Goal: Task Accomplishment & Management: Complete application form

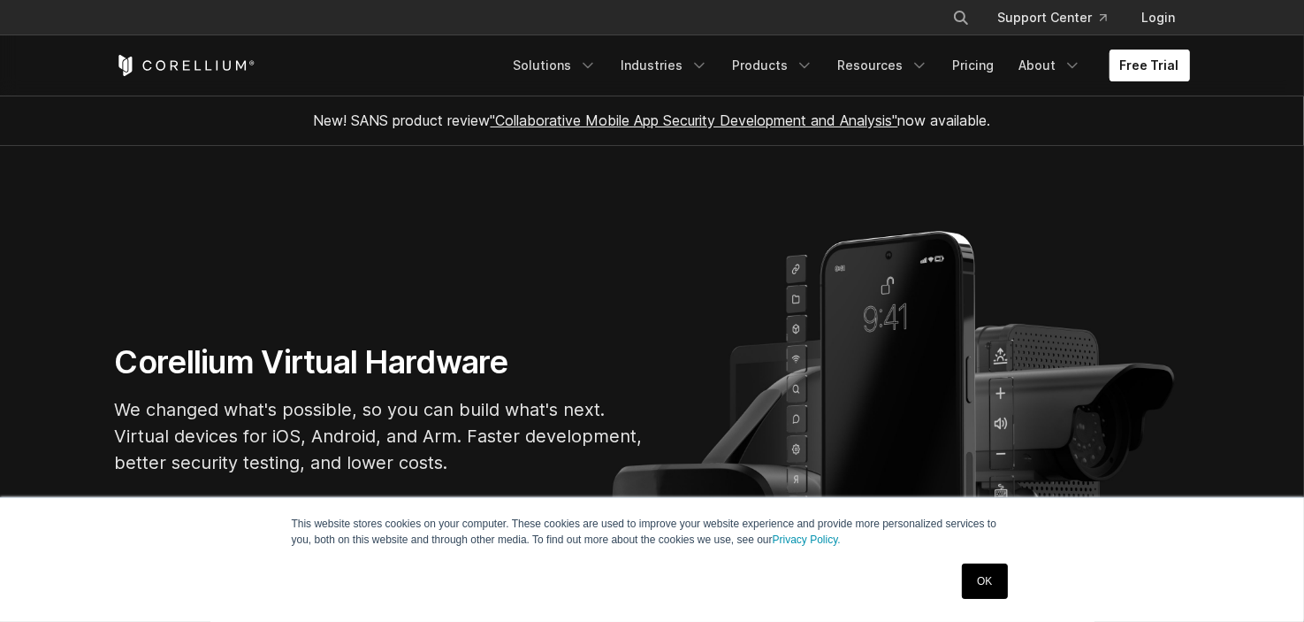
click at [1187, 69] on link "Free Trial" at bounding box center [1150, 66] width 80 height 32
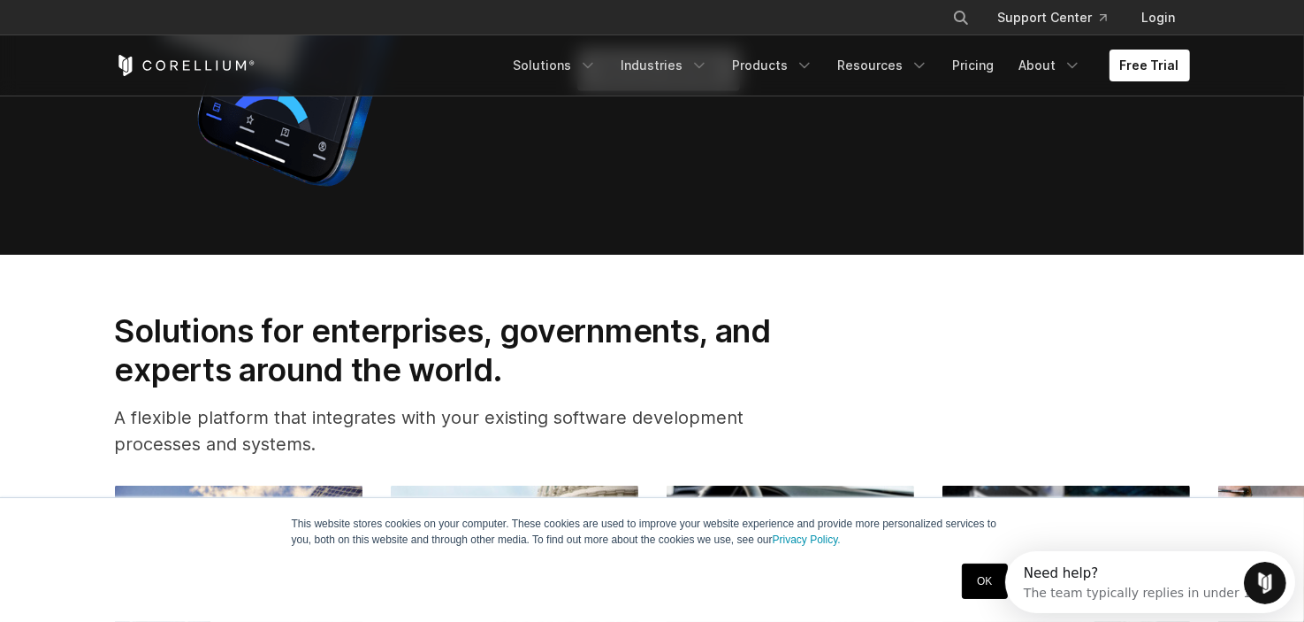
scroll to position [1613, 0]
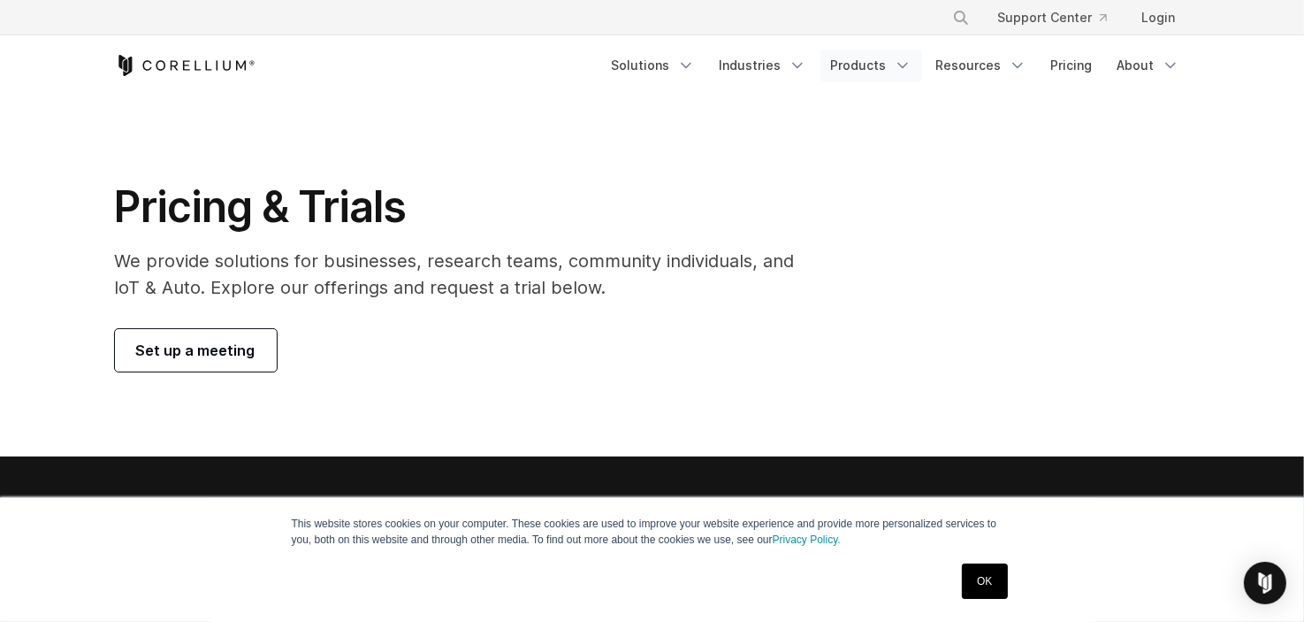
click at [876, 64] on link "Products" at bounding box center [871, 66] width 102 height 32
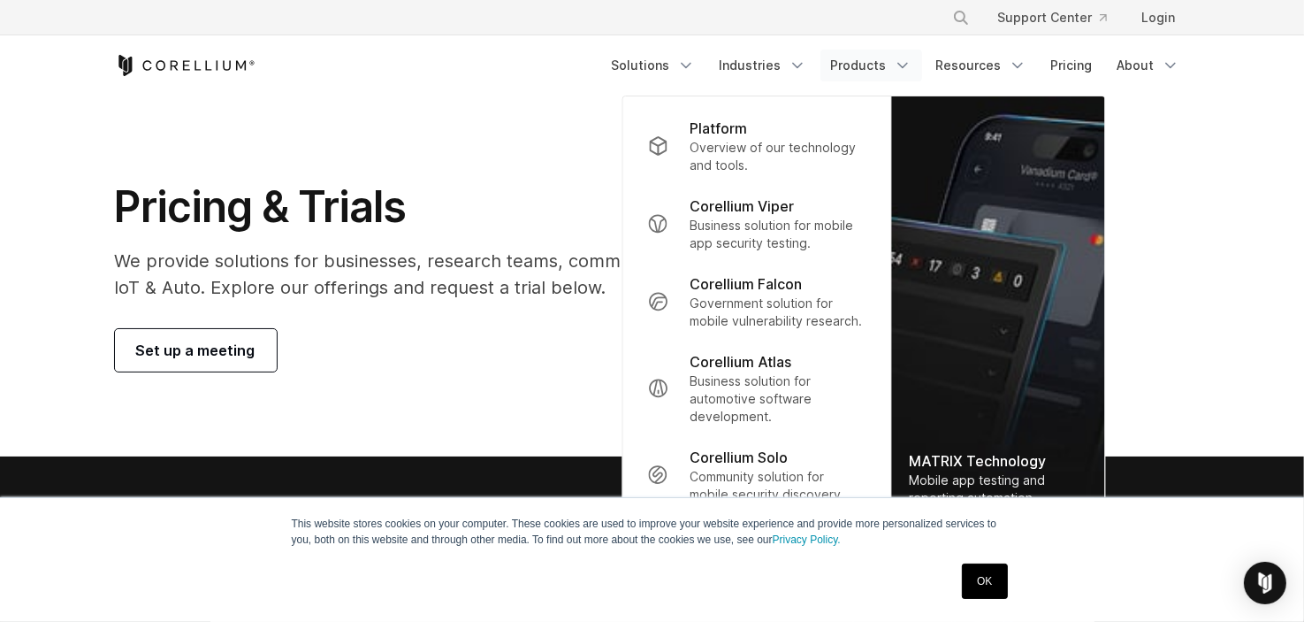
click at [876, 64] on link "Products" at bounding box center [871, 66] width 102 height 32
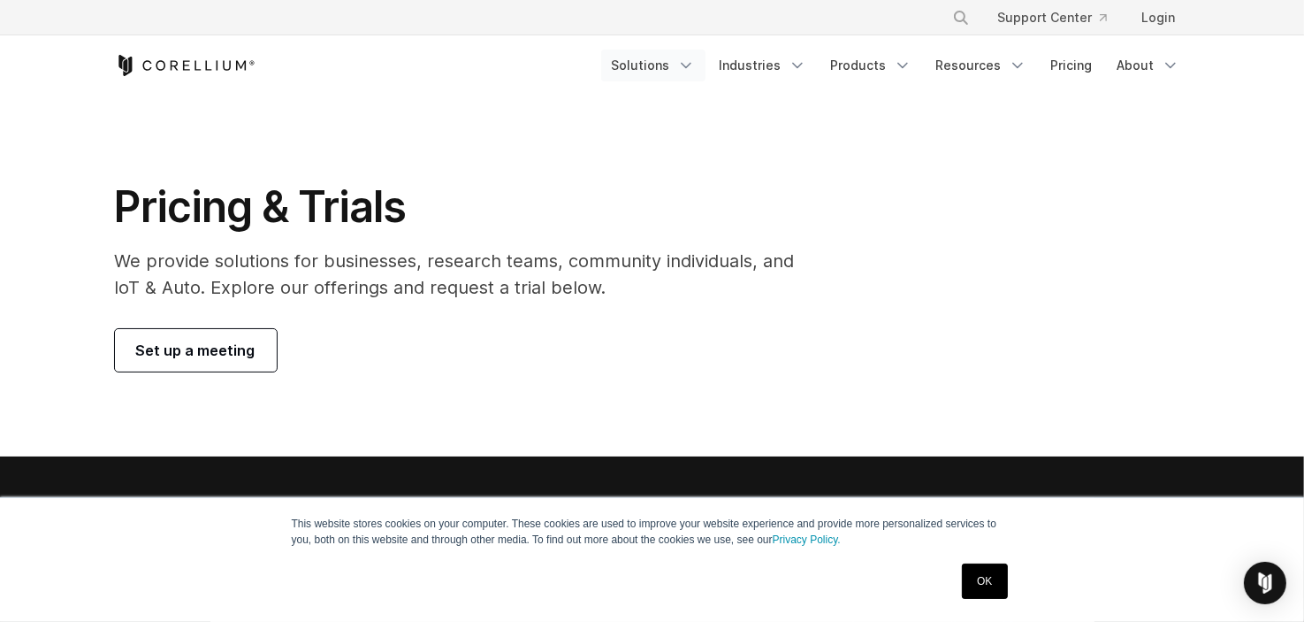
click at [686, 61] on link "Solutions" at bounding box center [653, 66] width 104 height 32
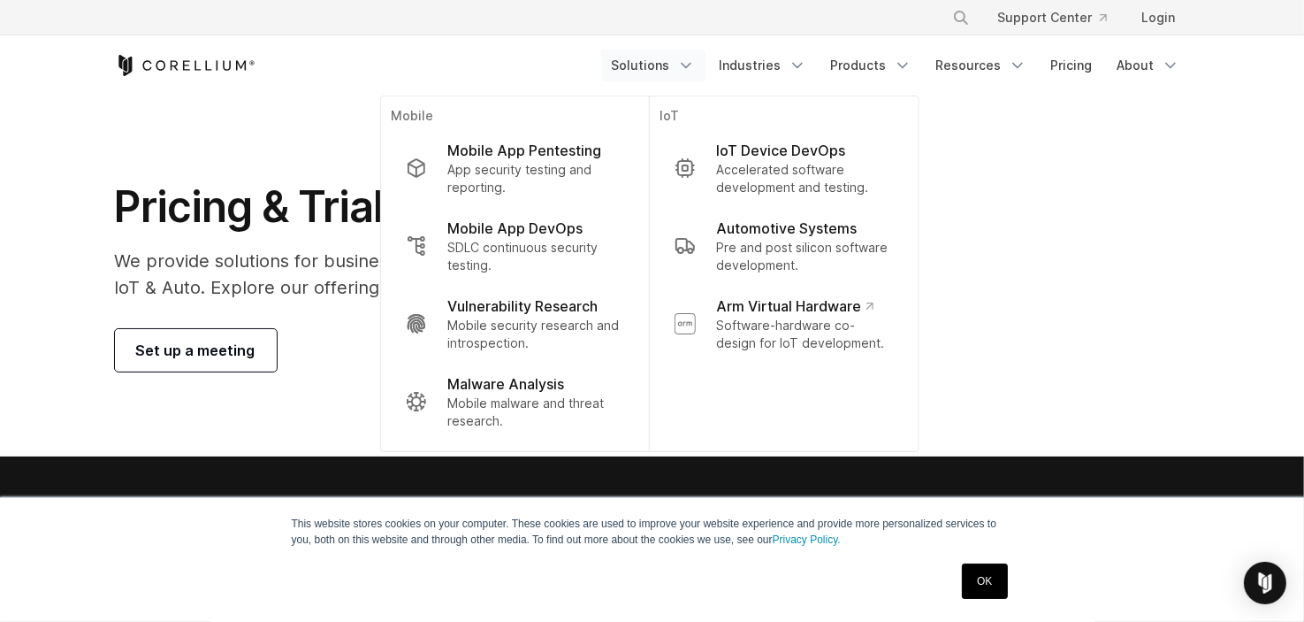
click at [686, 61] on link "Solutions" at bounding box center [653, 66] width 104 height 32
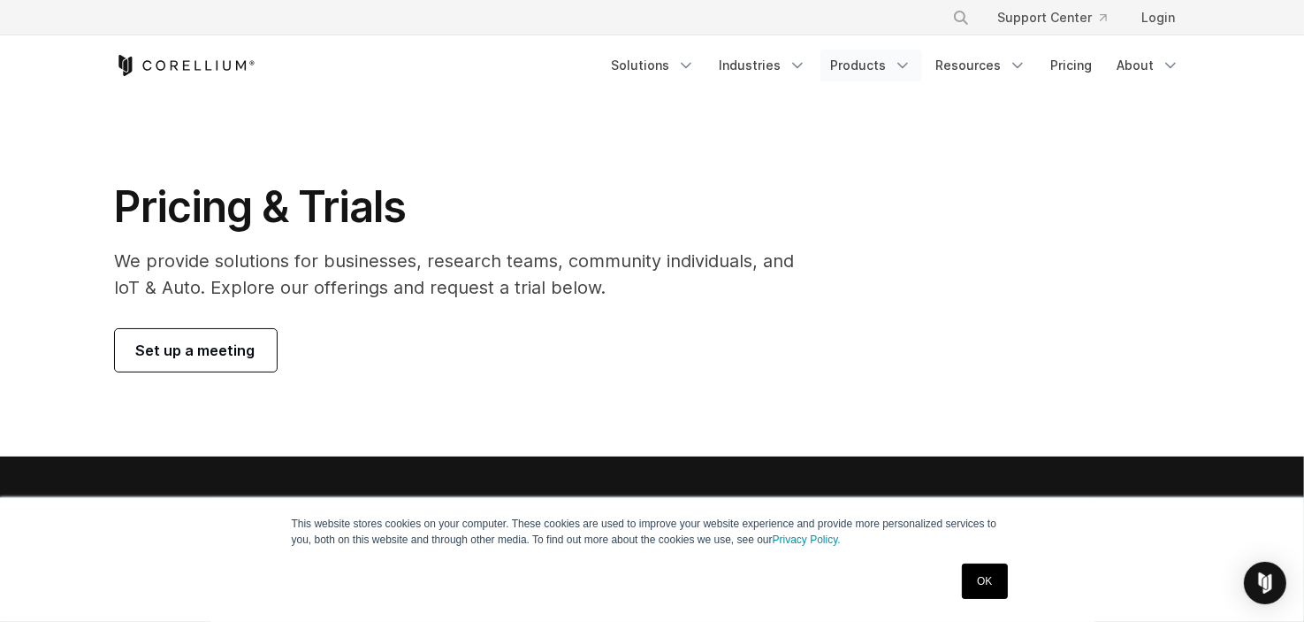
click at [828, 59] on link "Products" at bounding box center [871, 66] width 102 height 32
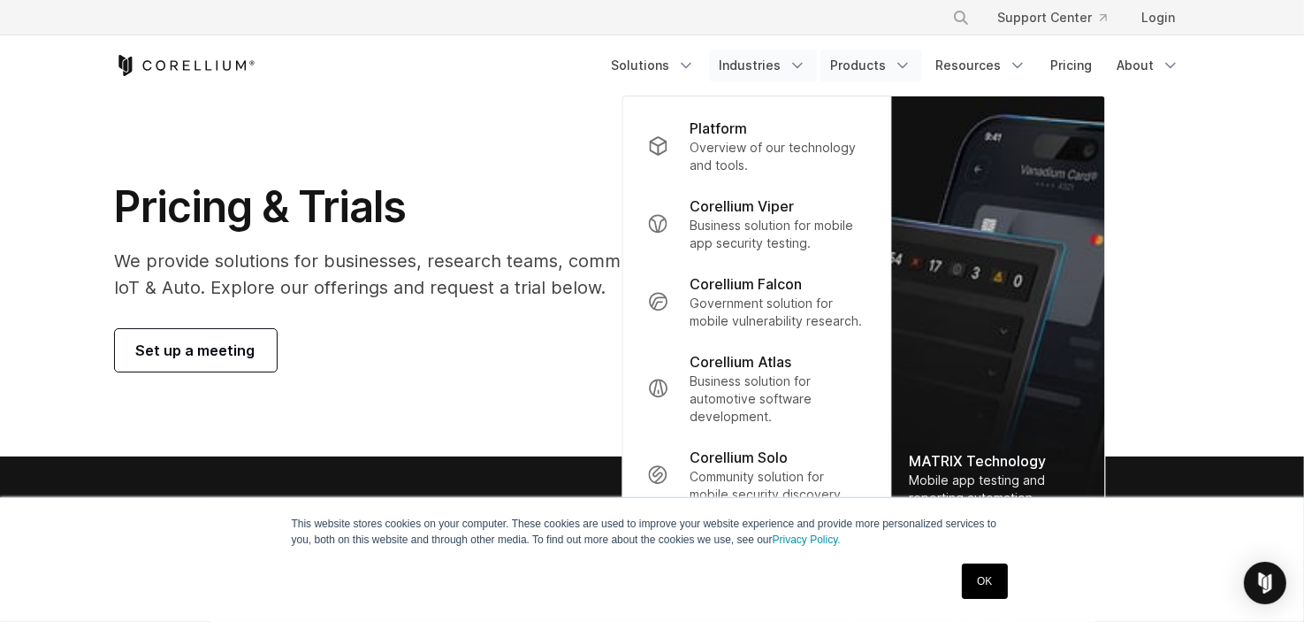
click at [782, 66] on link "Industries" at bounding box center [763, 66] width 108 height 32
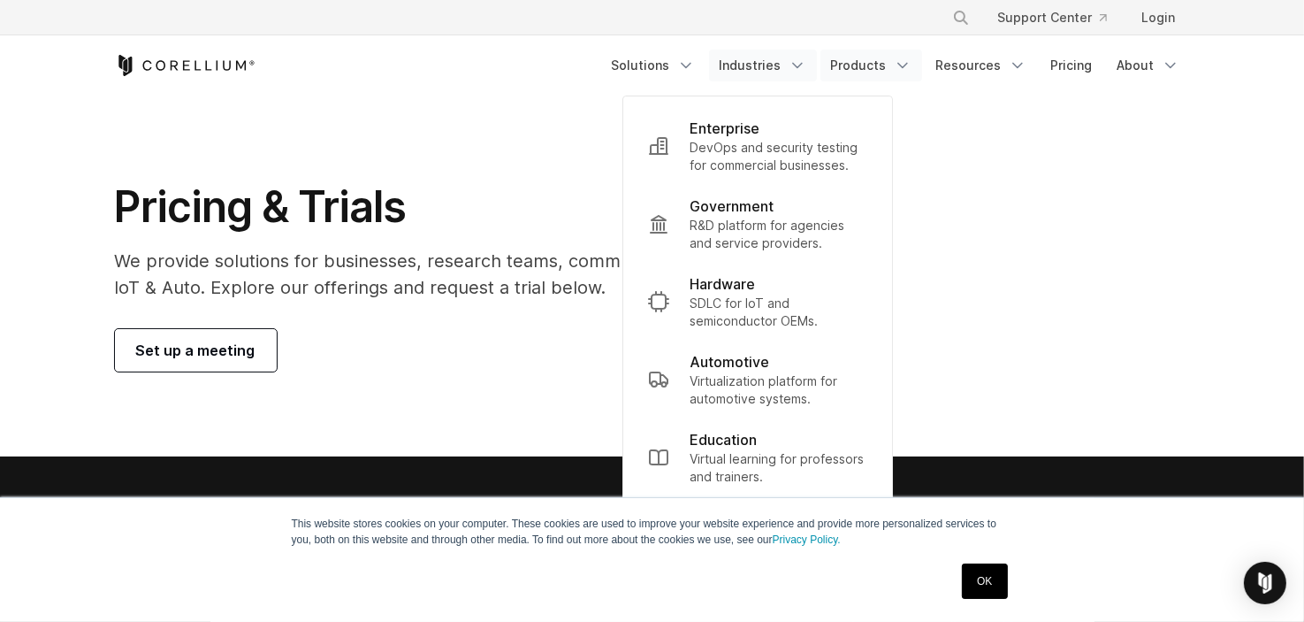
click at [869, 65] on link "Products" at bounding box center [871, 66] width 102 height 32
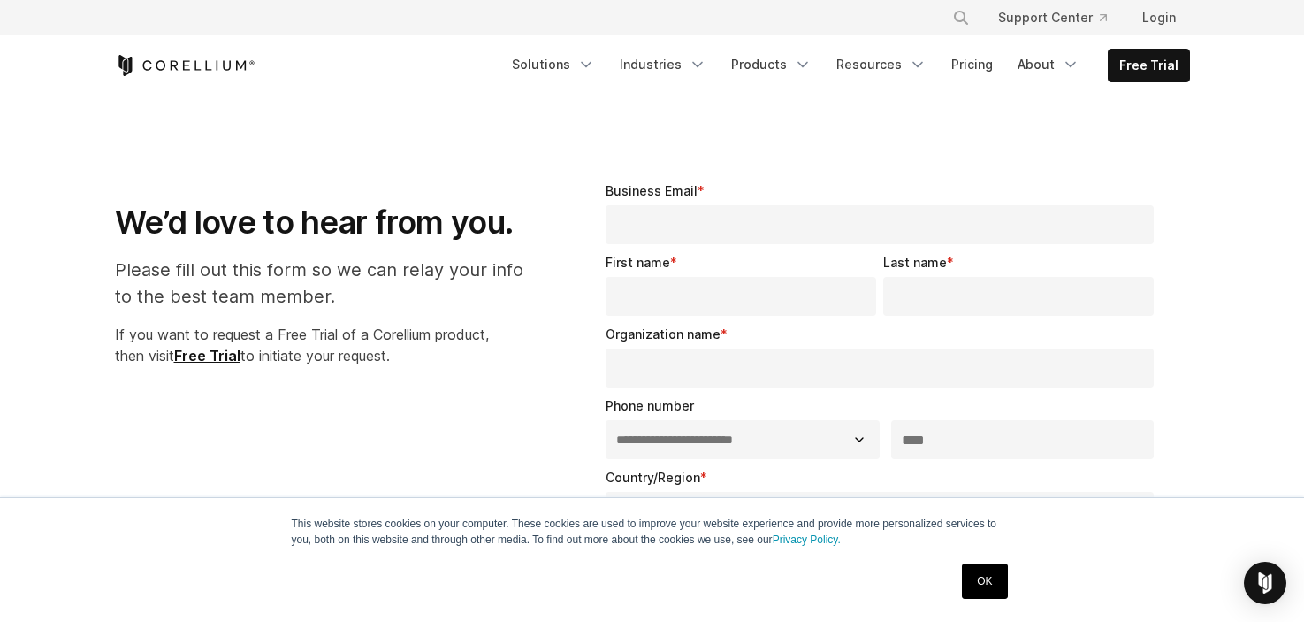
select select "**"
